Goal: Ask a question

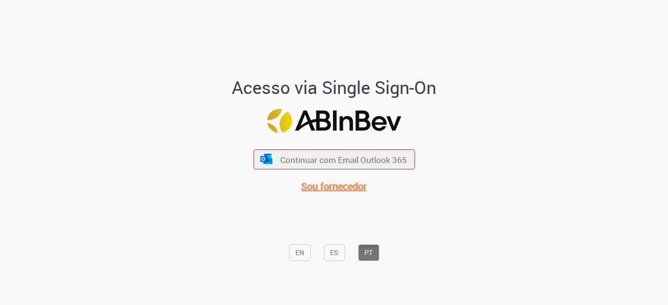
click at [336, 183] on span "Sou fornecedor" at bounding box center [334, 186] width 66 height 13
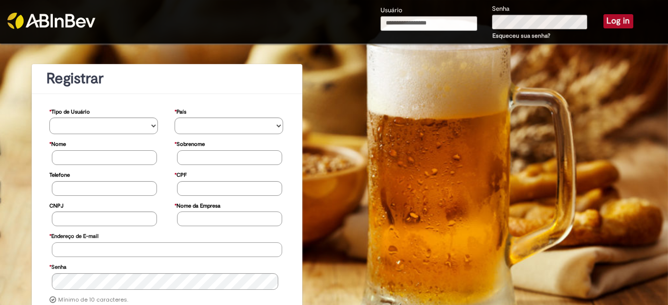
type input "**********"
click at [92, 124] on select "**********" at bounding box center [103, 125] width 109 height 17
type input "**********"
click at [616, 24] on button "Log in" at bounding box center [619, 21] width 30 height 14
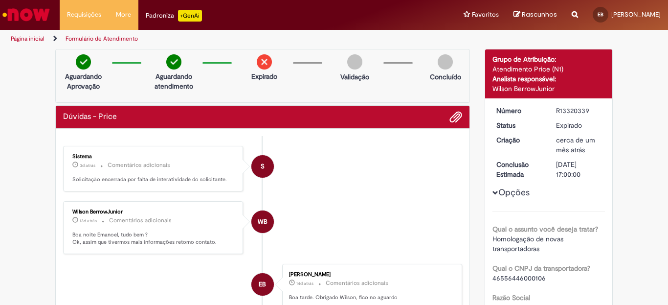
click at [243, 71] on div "Expirado" at bounding box center [264, 70] width 47 height 32
drag, startPoint x: 247, startPoint y: 59, endPoint x: 206, endPoint y: 54, distance: 41.4
click at [247, 59] on div "Expirado" at bounding box center [264, 70] width 47 height 32
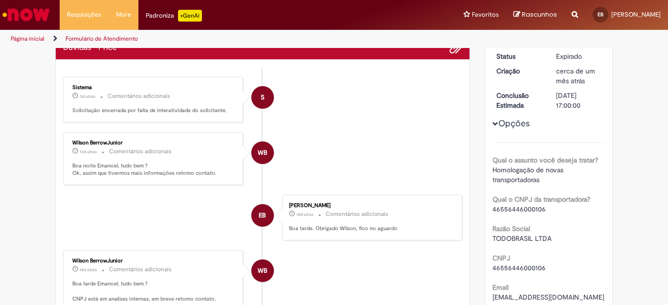
scroll to position [32, 0]
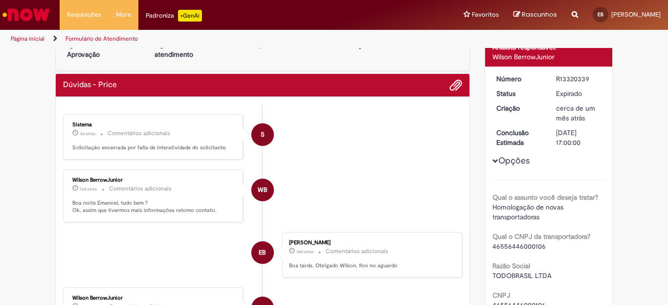
click at [82, 37] on link "Formulário de Atendimento" at bounding box center [102, 39] width 72 height 8
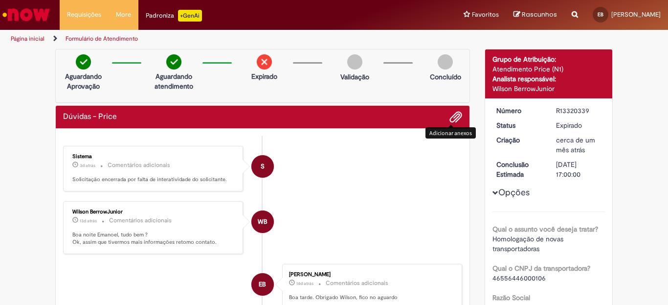
click at [450, 112] on span "Adicionar anexos" at bounding box center [456, 118] width 12 height 12
click at [80, 175] on div "[DATE] 15:00:07" at bounding box center [82, 177] width 46 height 11
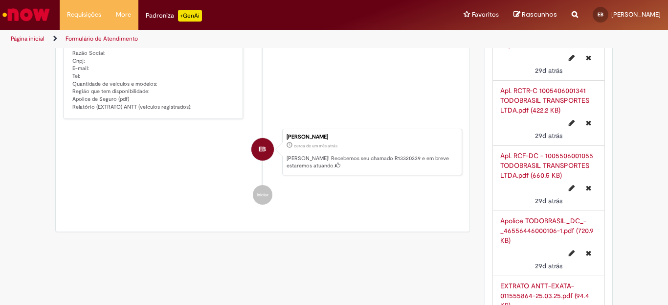
scroll to position [971, 0]
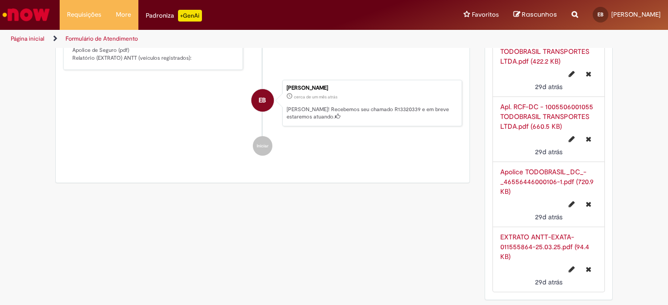
click at [270, 139] on div "EB" at bounding box center [263, 188] width 24 height 200
click at [254, 140] on div "EB" at bounding box center [263, 188] width 24 height 200
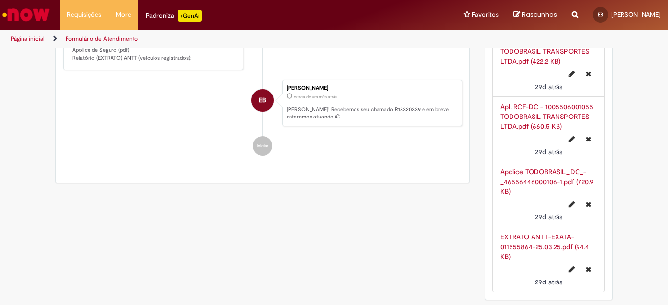
click at [254, 140] on div "EB" at bounding box center [263, 188] width 24 height 200
click at [75, 38] on link "Exibir Todas as Solicitações" at bounding box center [114, 39] width 108 height 11
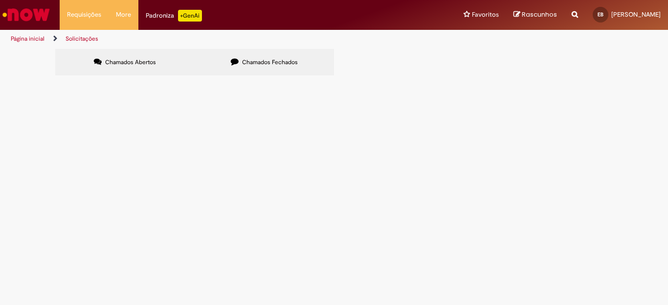
click at [274, 65] on span "Chamados Fechados" at bounding box center [270, 62] width 56 height 8
click at [167, 64] on label "Chamados Abertos" at bounding box center [124, 62] width 139 height 26
click at [0, 0] on span "usando este filtro" at bounding box center [0, 0] width 0 height 0
click at [0, 0] on button at bounding box center [0, 0] width 0 height 0
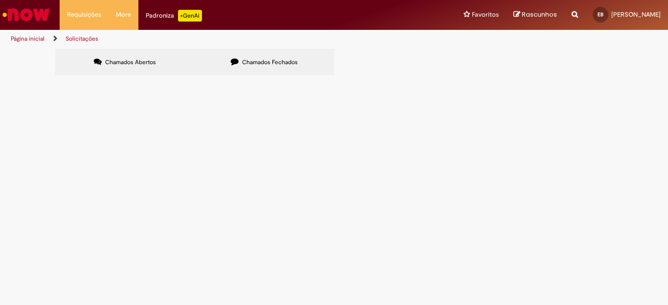
click at [0, 0] on button at bounding box center [0, 0] width 0 height 0
click at [287, 68] on label "Chamados Fechados" at bounding box center [264, 62] width 139 height 26
click at [531, 21] on div "Rascunhos [GEOGRAPHIC_DATA]" at bounding box center [535, 15] width 58 height 30
click at [538, 14] on span "Rascunhos" at bounding box center [539, 14] width 35 height 9
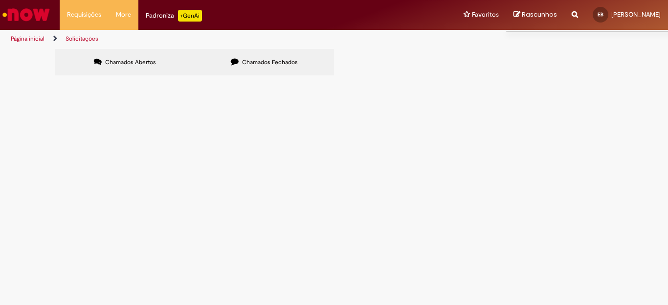
click at [549, 16] on span "Rascunhos" at bounding box center [539, 14] width 35 height 9
click at [141, 64] on span "Chamados Abertos" at bounding box center [130, 62] width 51 height 8
click at [557, 11] on span "Rascunhos" at bounding box center [539, 14] width 35 height 9
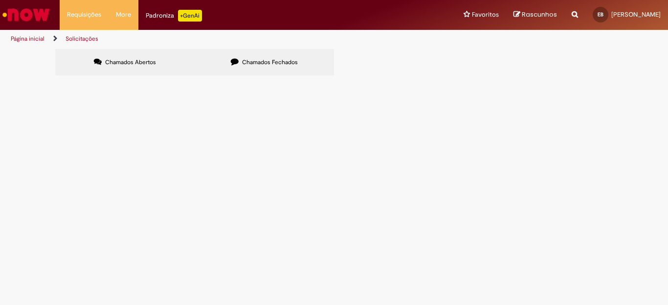
click at [557, 11] on span "Rascunhos" at bounding box center [539, 14] width 35 height 9
click at [168, 18] on div "Padroniza +GenAi" at bounding box center [174, 16] width 56 height 12
click at [0, 0] on div "Não há registros em Item solicitado usando este filtro" at bounding box center [0, 0] width 0 height 0
click at [247, 59] on span "Chamados Fechados" at bounding box center [270, 62] width 56 height 8
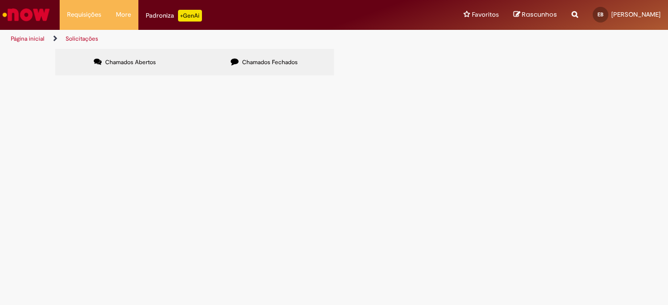
click at [149, 61] on span "Chamados Abertos" at bounding box center [130, 62] width 51 height 8
click at [22, 39] on link "Página inicial" at bounding box center [28, 39] width 34 height 8
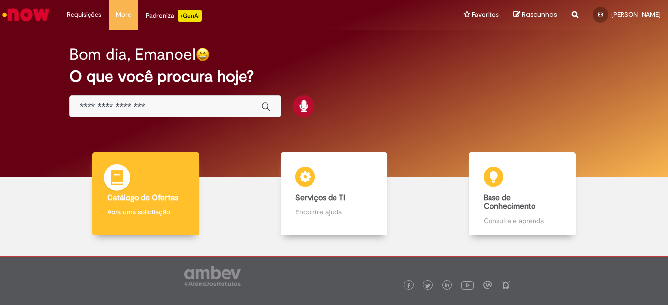
click at [124, 196] on b "Catálogo de Ofertas" at bounding box center [142, 198] width 71 height 10
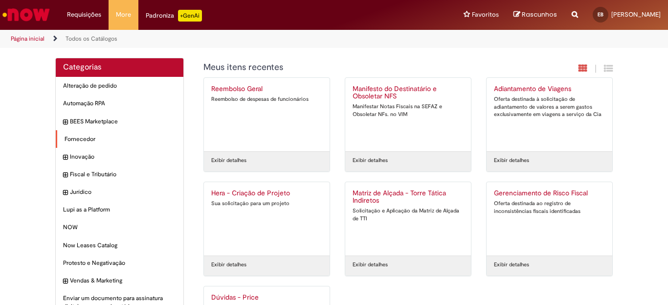
click at [84, 133] on div "Fornecedor Itens" at bounding box center [120, 139] width 128 height 18
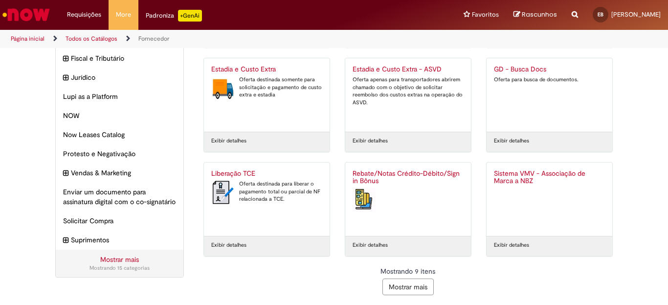
scroll to position [124, 0]
click at [413, 281] on button "Mostrar mais" at bounding box center [408, 287] width 51 height 17
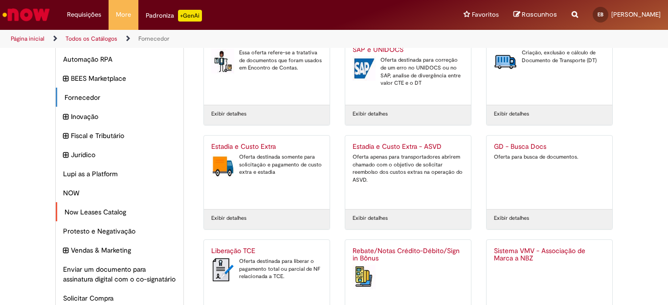
scroll to position [59, 0]
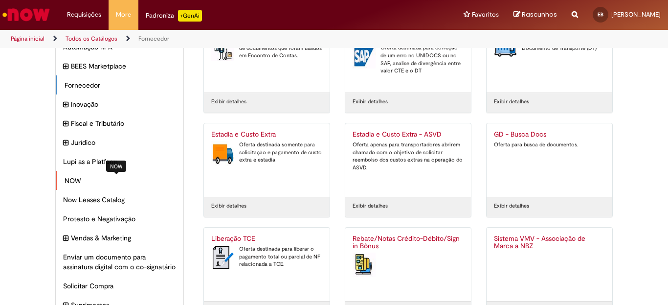
click at [69, 176] on div "NOW Itens" at bounding box center [120, 181] width 128 height 20
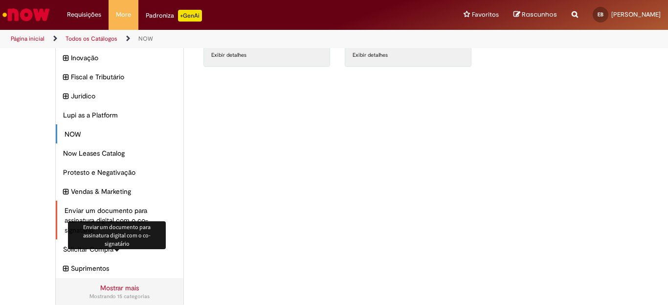
scroll to position [117, 0]
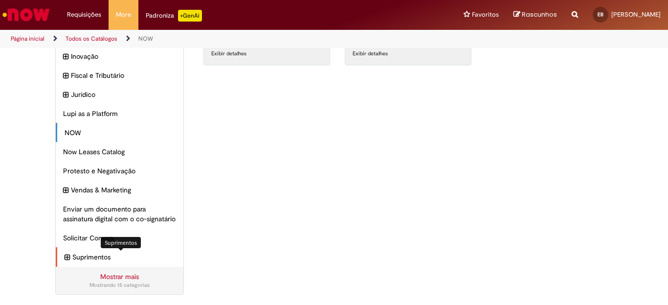
click at [76, 255] on span "Suprimentos Itens" at bounding box center [124, 257] width 104 height 10
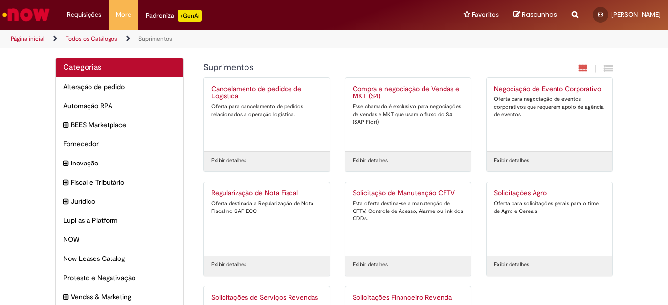
click at [586, 17] on div "Reportar problema Artigos Não encontrou base de conhecimento Catálogo Não foram…" at bounding box center [575, 15] width 21 height 30
click at [578, 17] on icon "Search from all sources" at bounding box center [575, 9] width 6 height 18
click at [553, 24] on div "Reportar problema Artigos Não encontrou base de conhecimento Catálogo Não foram…" at bounding box center [546, 15] width 78 height 30
click at [558, 19] on input "text" at bounding box center [555, 15] width 45 height 17
type input "*****"
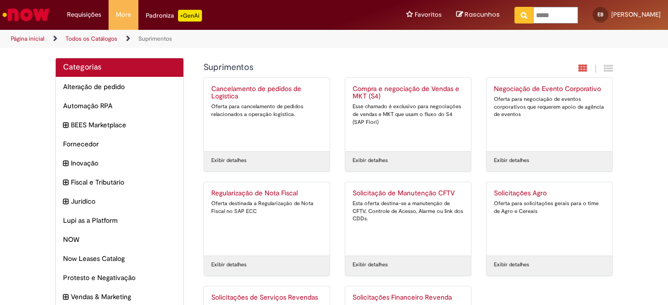
click button "Pesquisar" at bounding box center [524, 15] width 19 height 17
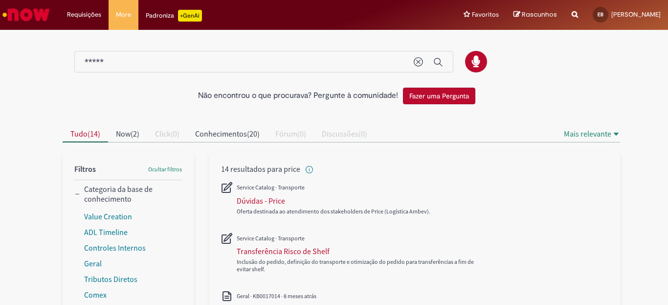
scroll to position [59, 0]
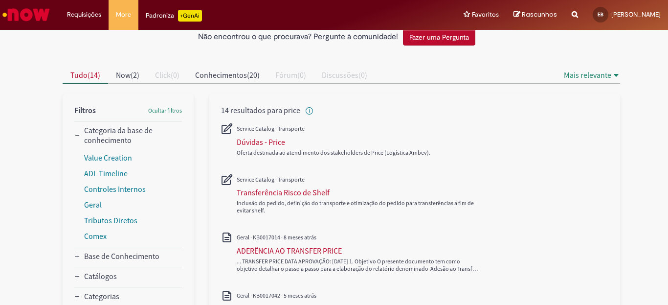
click at [276, 147] on div "Oferta destinada ao atendimento dos stakeholders de Price (Logística Ambev)." at bounding box center [364, 147] width 255 height 21
click at [275, 146] on div "Dúvidas - Price" at bounding box center [261, 142] width 48 height 10
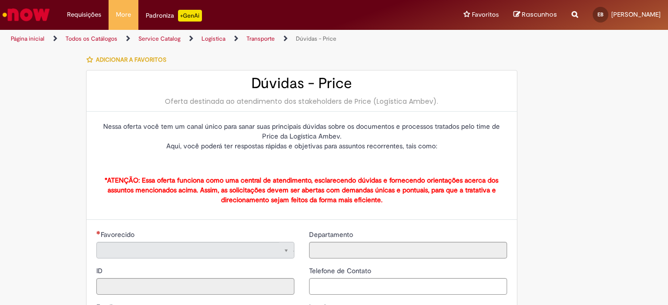
type input "**********"
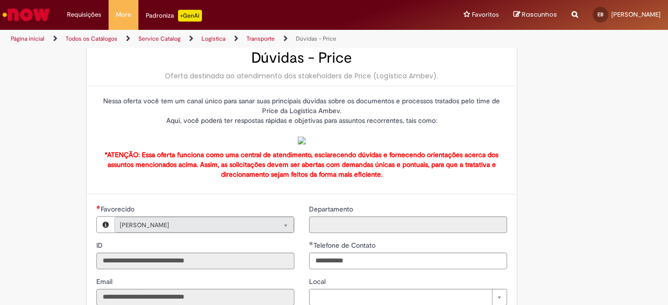
type input "**********"
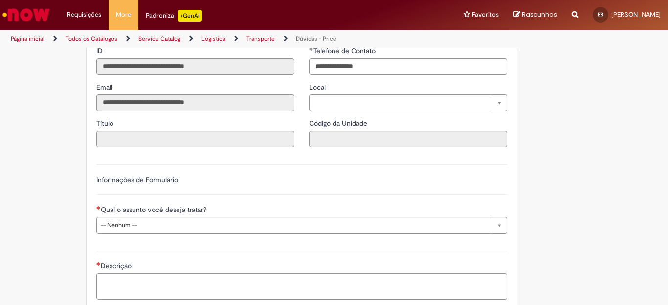
scroll to position [235, 0]
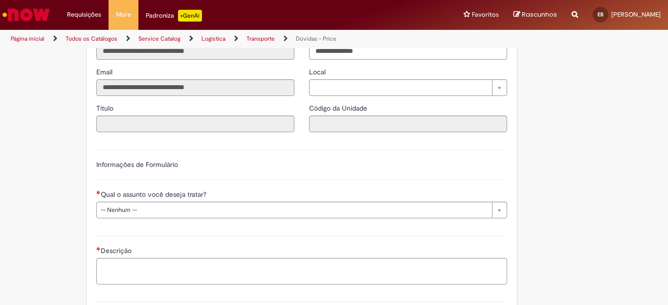
click at [371, 23] on input "Departamento" at bounding box center [408, 15] width 198 height 17
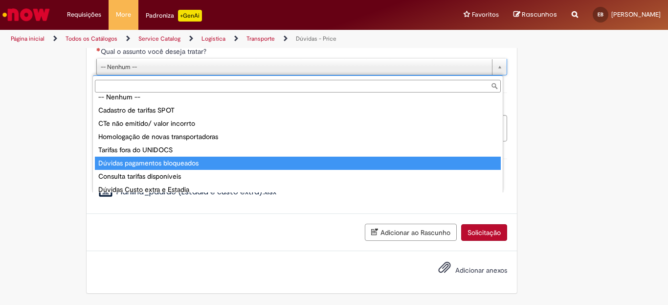
scroll to position [0, 0]
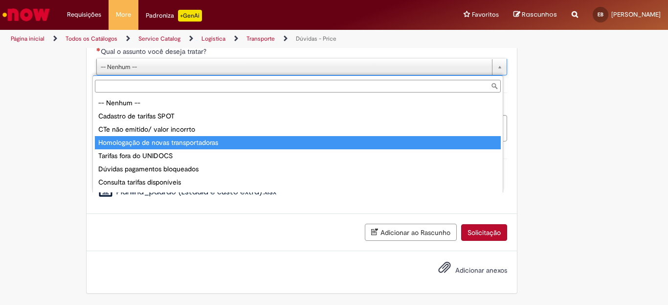
type input "**********"
select select "**********"
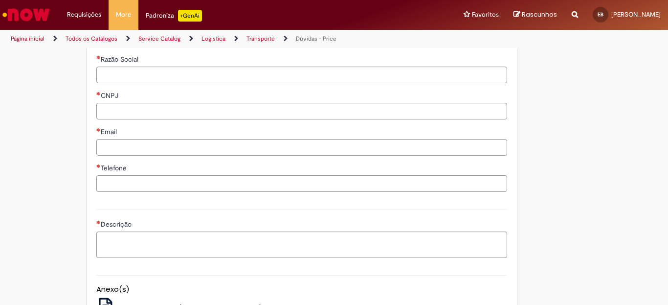
scroll to position [705, 0]
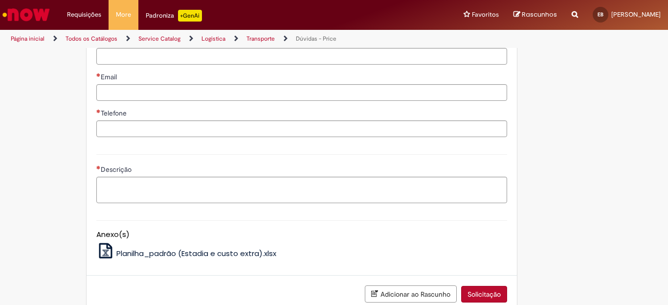
scroll to position [635, 0]
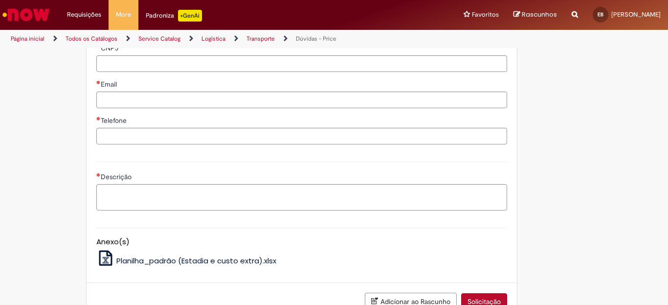
drag, startPoint x: 223, startPoint y: 170, endPoint x: 223, endPoint y: 164, distance: 5.9
